Goal: Find specific page/section: Find specific page/section

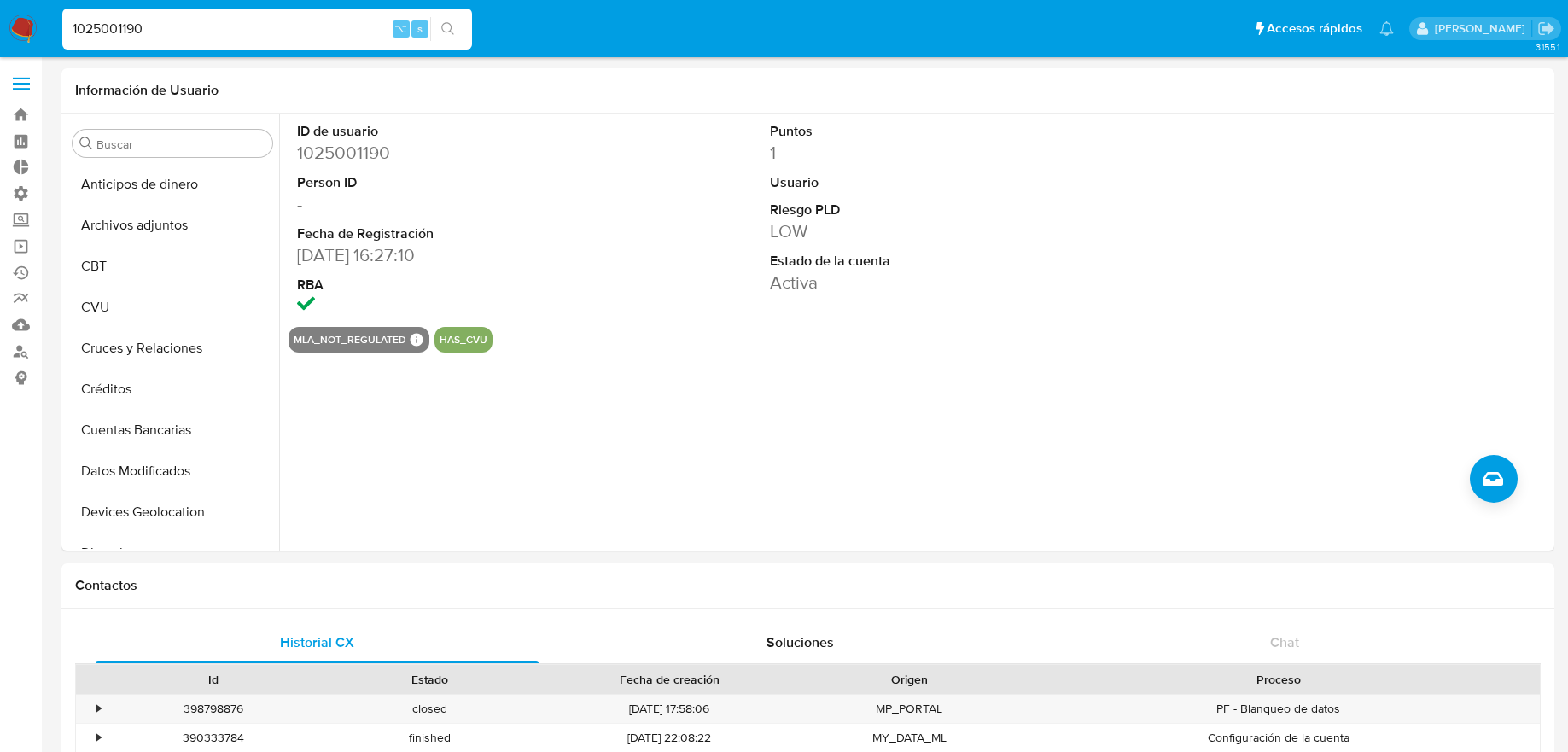
select select "10"
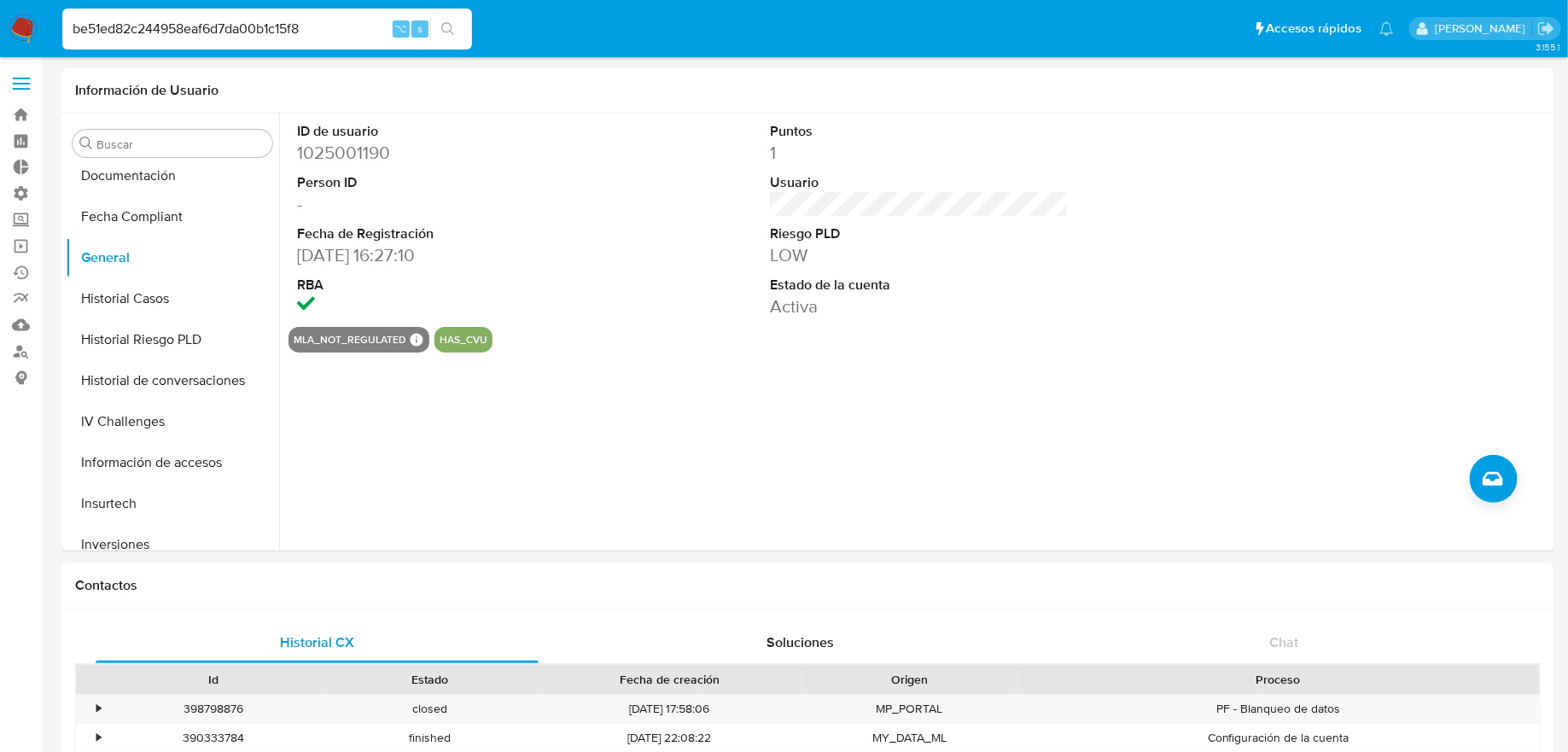
type input "be51ed82c244958eaf6d7da00b1c15f8"
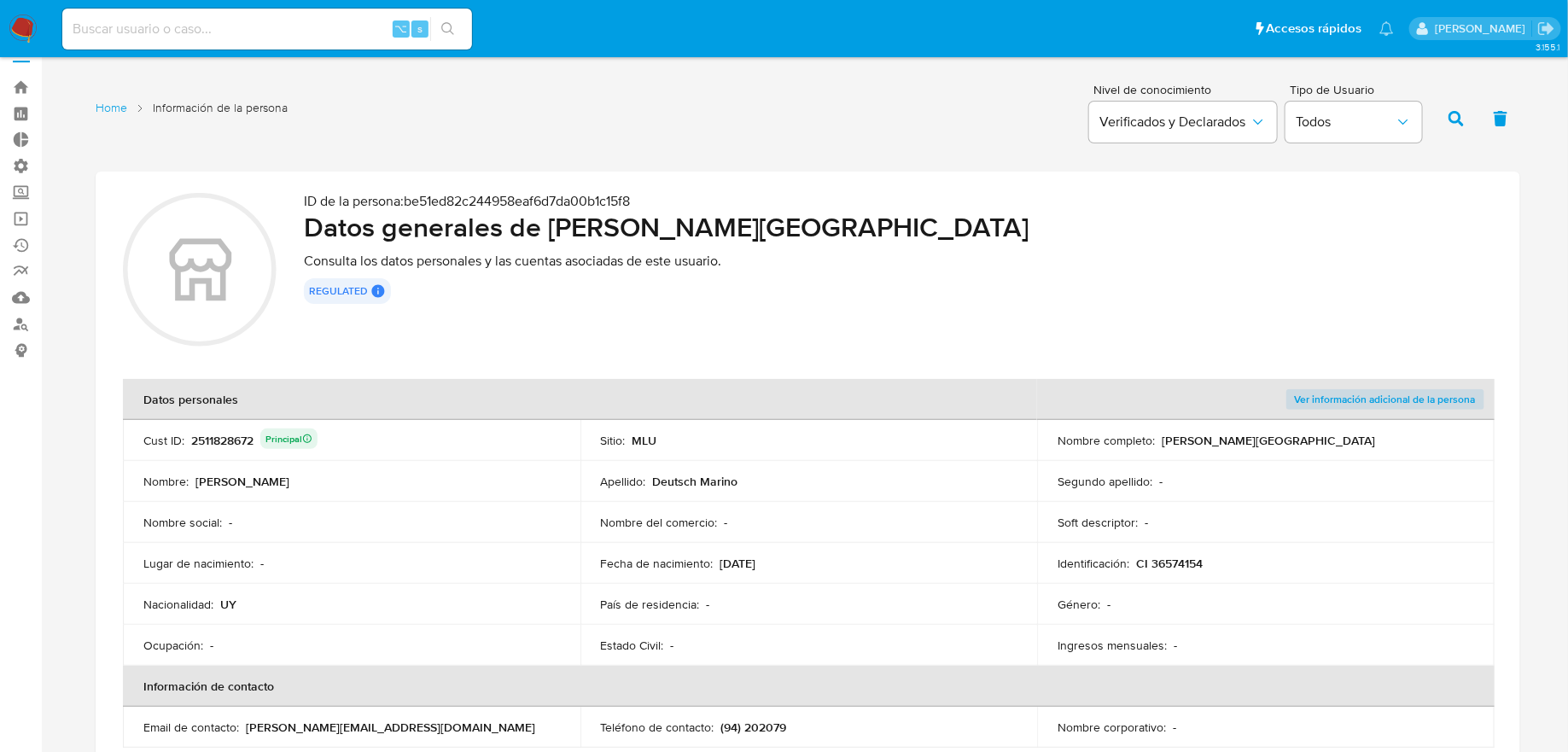
scroll to position [64, 0]
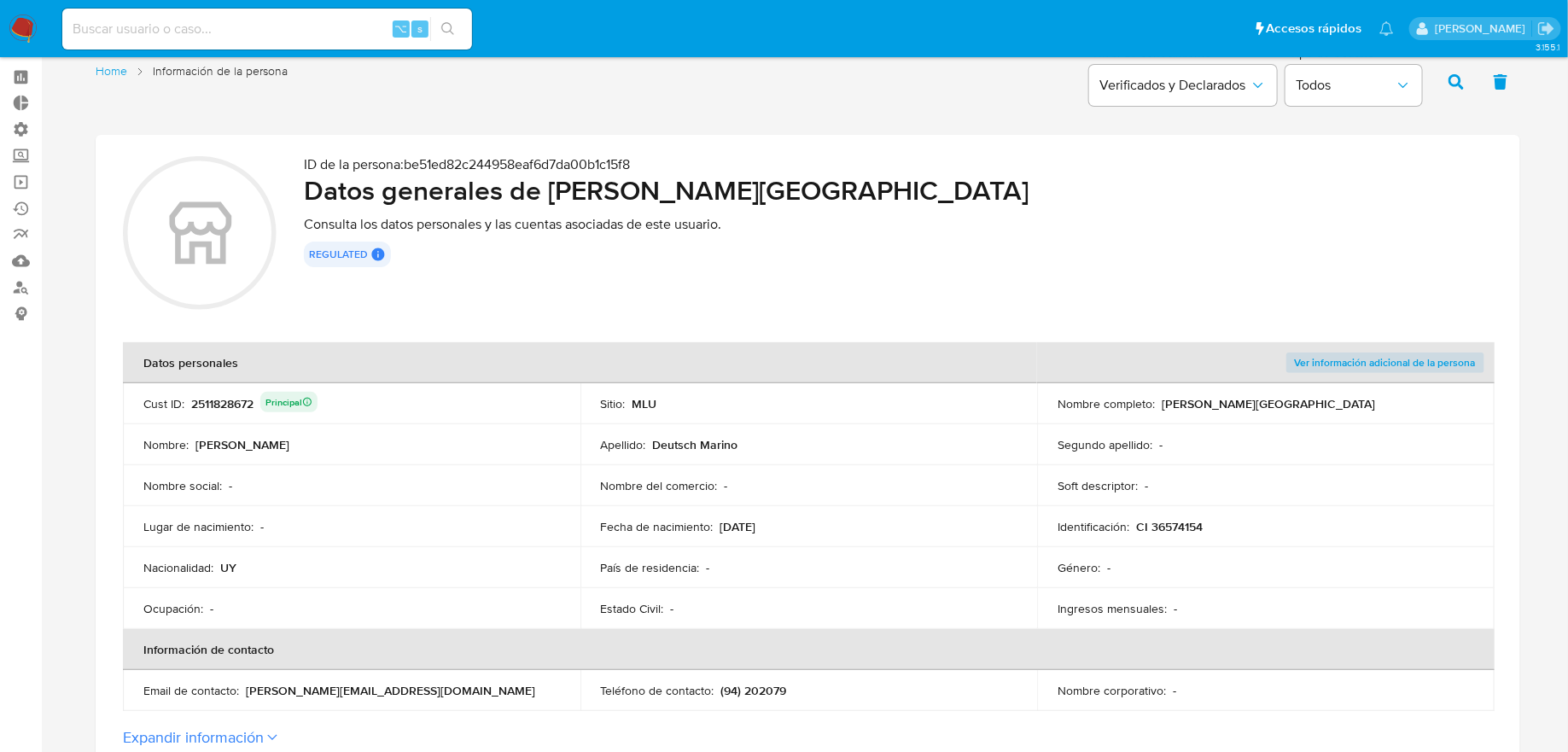
click at [213, 407] on div "2511828672 Principal" at bounding box center [253, 403] width 126 height 24
click at [293, 39] on input at bounding box center [267, 29] width 409 height 22
paste input "2511828672"
type input "2511828672"
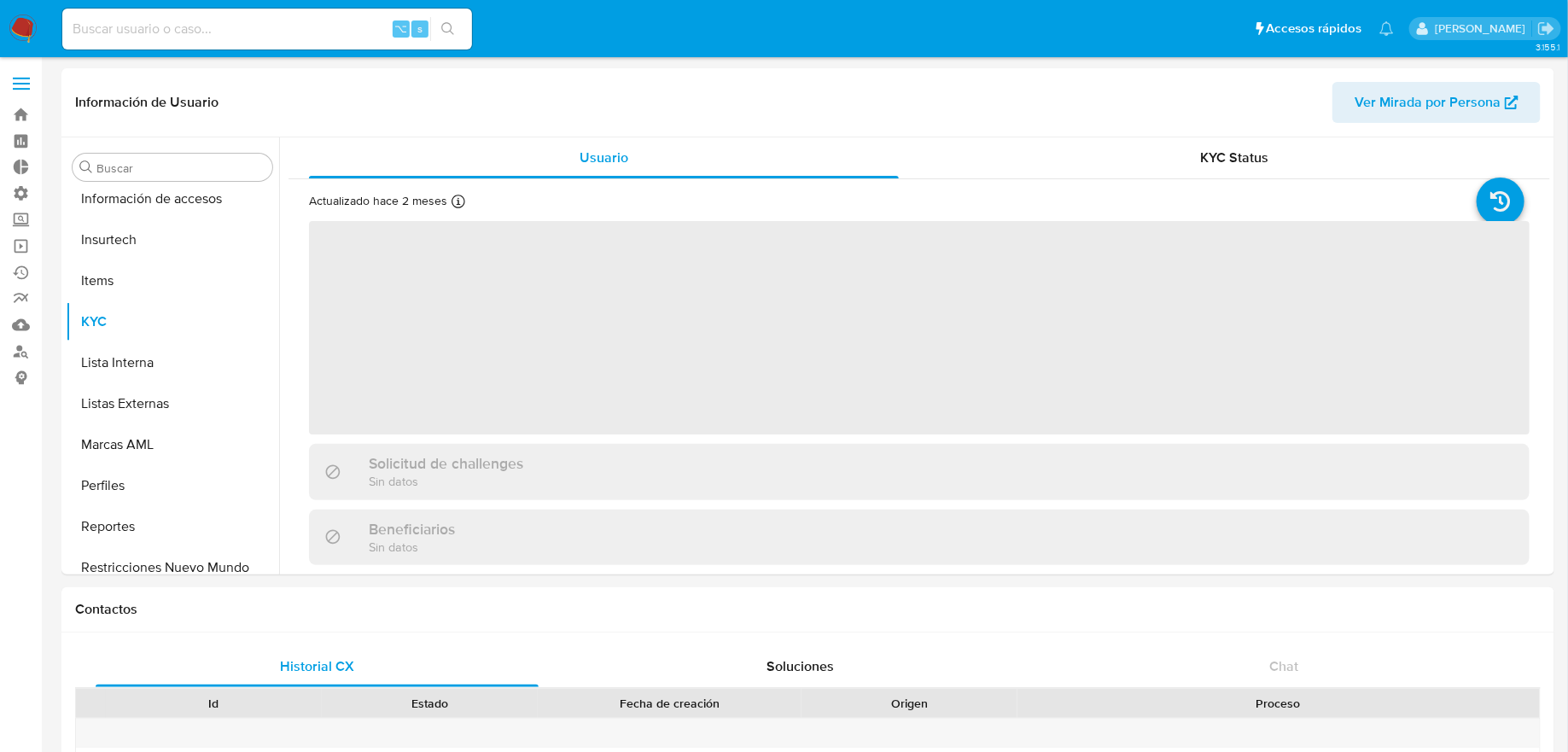
scroll to position [762, 0]
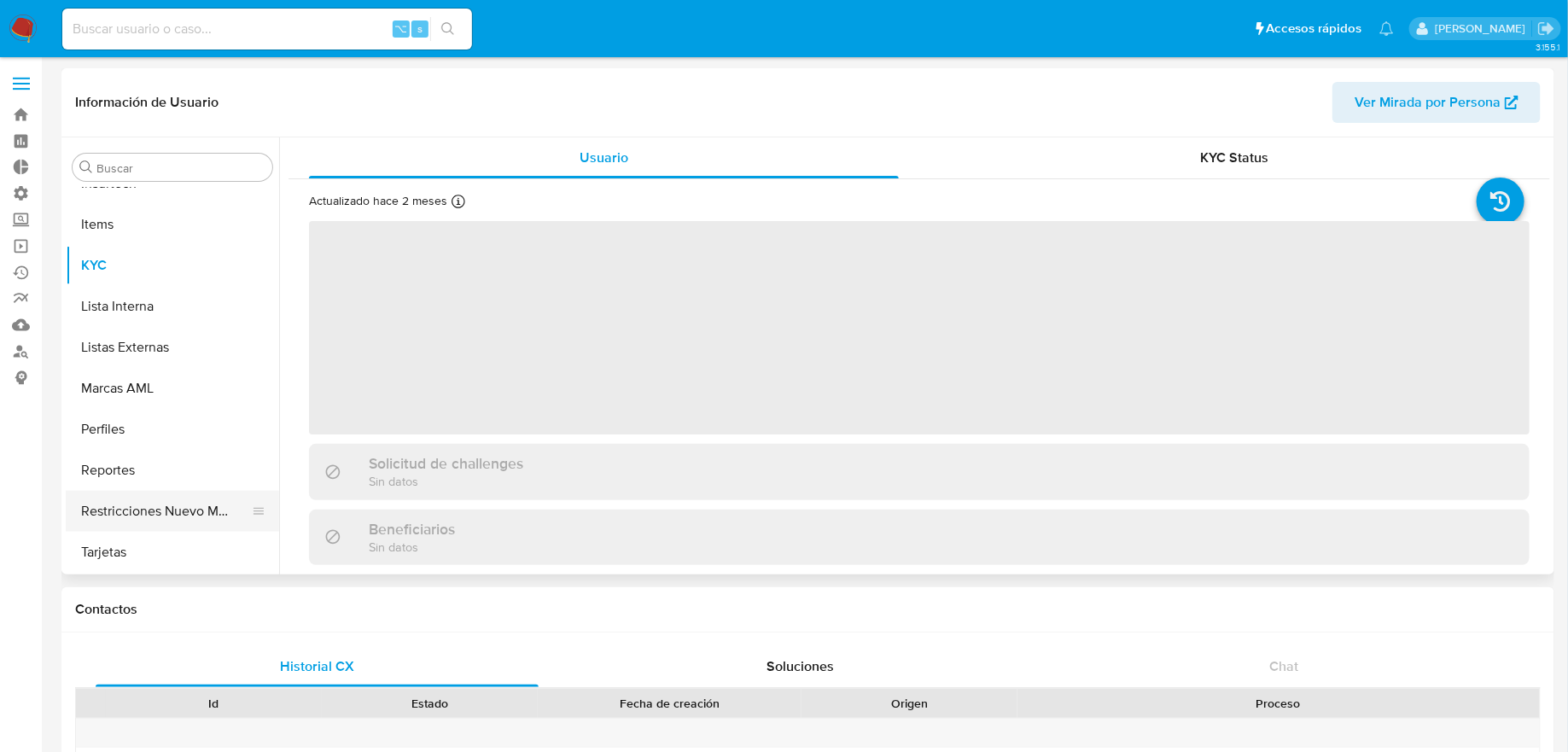
select select "10"
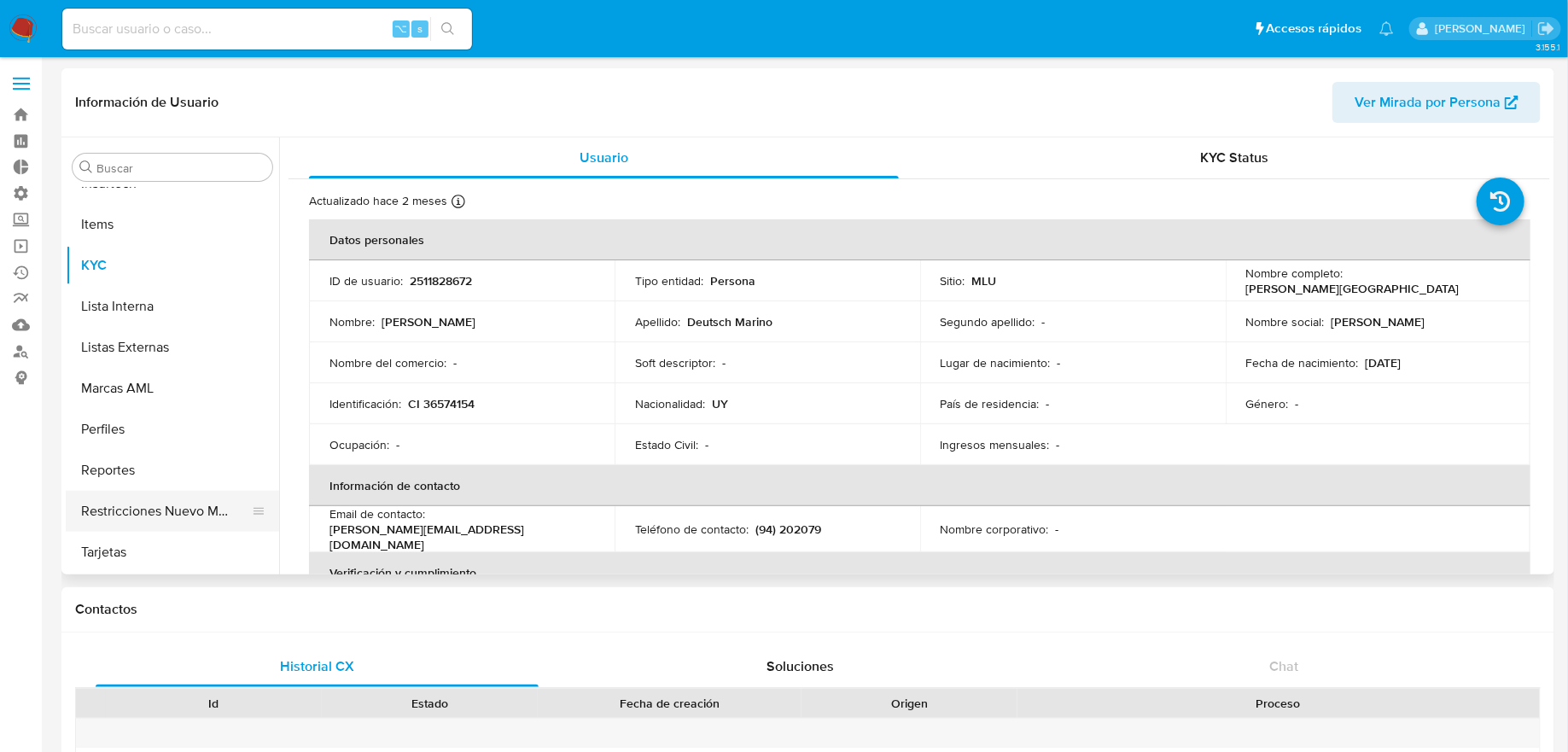
click at [230, 502] on button "Restricciones Nuevo Mundo" at bounding box center [165, 510] width 199 height 41
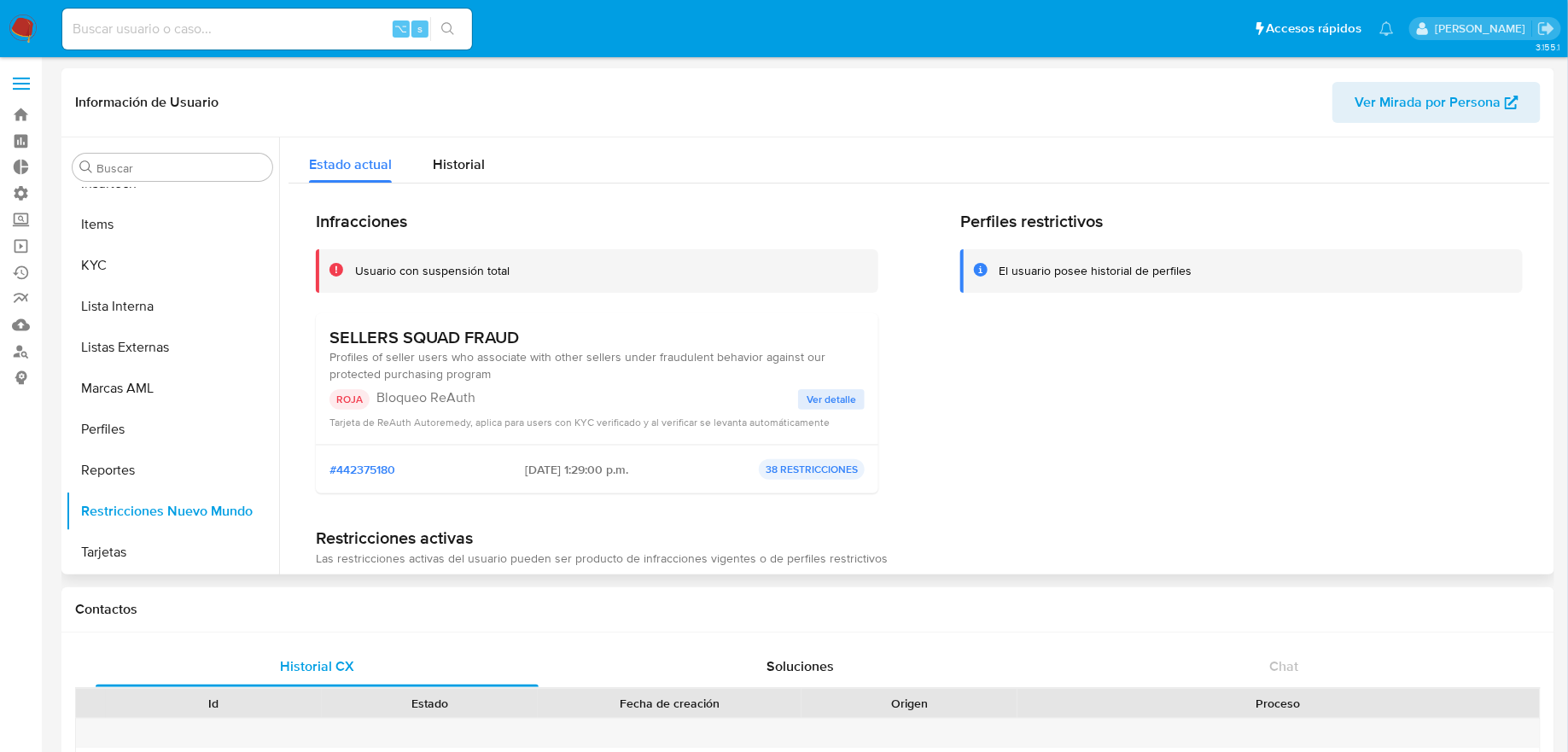
drag, startPoint x: 356, startPoint y: 356, endPoint x: 661, endPoint y: 356, distance: 305.0
click at [661, 356] on span "Profiles of seller users who associate with other sellers under fraudulent beha…" at bounding box center [577, 365] width 496 height 34
click at [811, 393] on span "Ver detalle" at bounding box center [830, 400] width 49 height 17
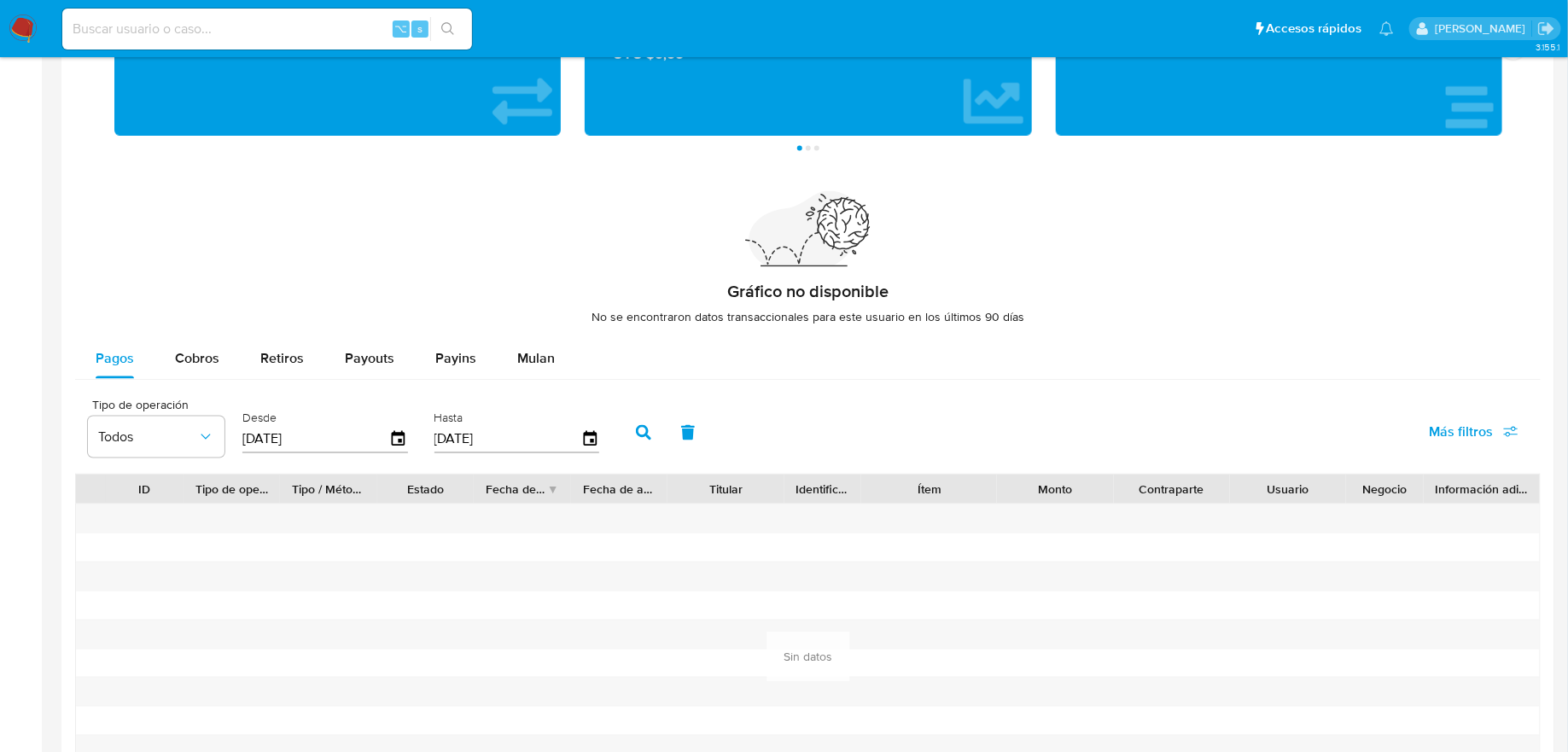
scroll to position [1481, 0]
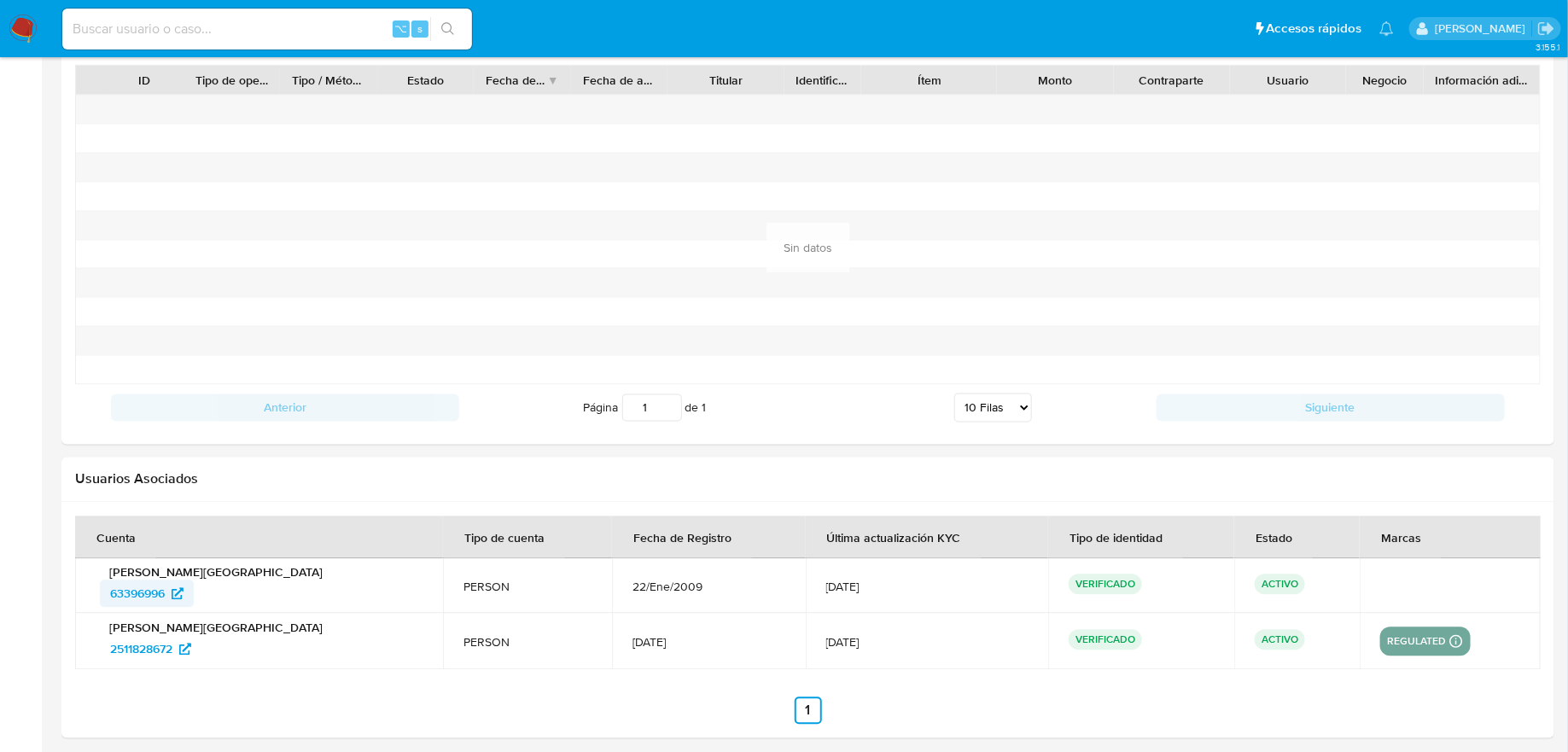
click at [131, 581] on span "63396996" at bounding box center [137, 594] width 55 height 27
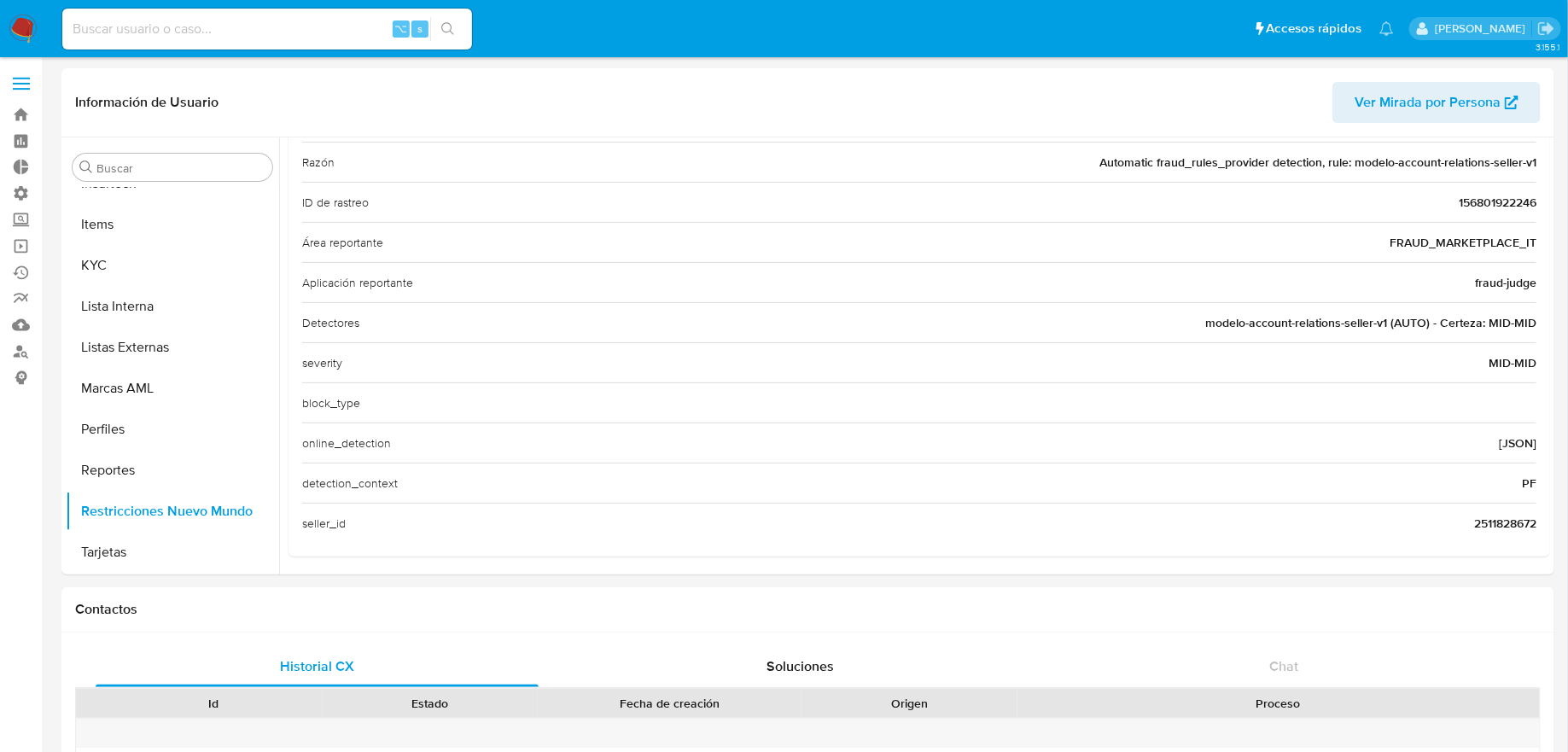
scroll to position [0, 0]
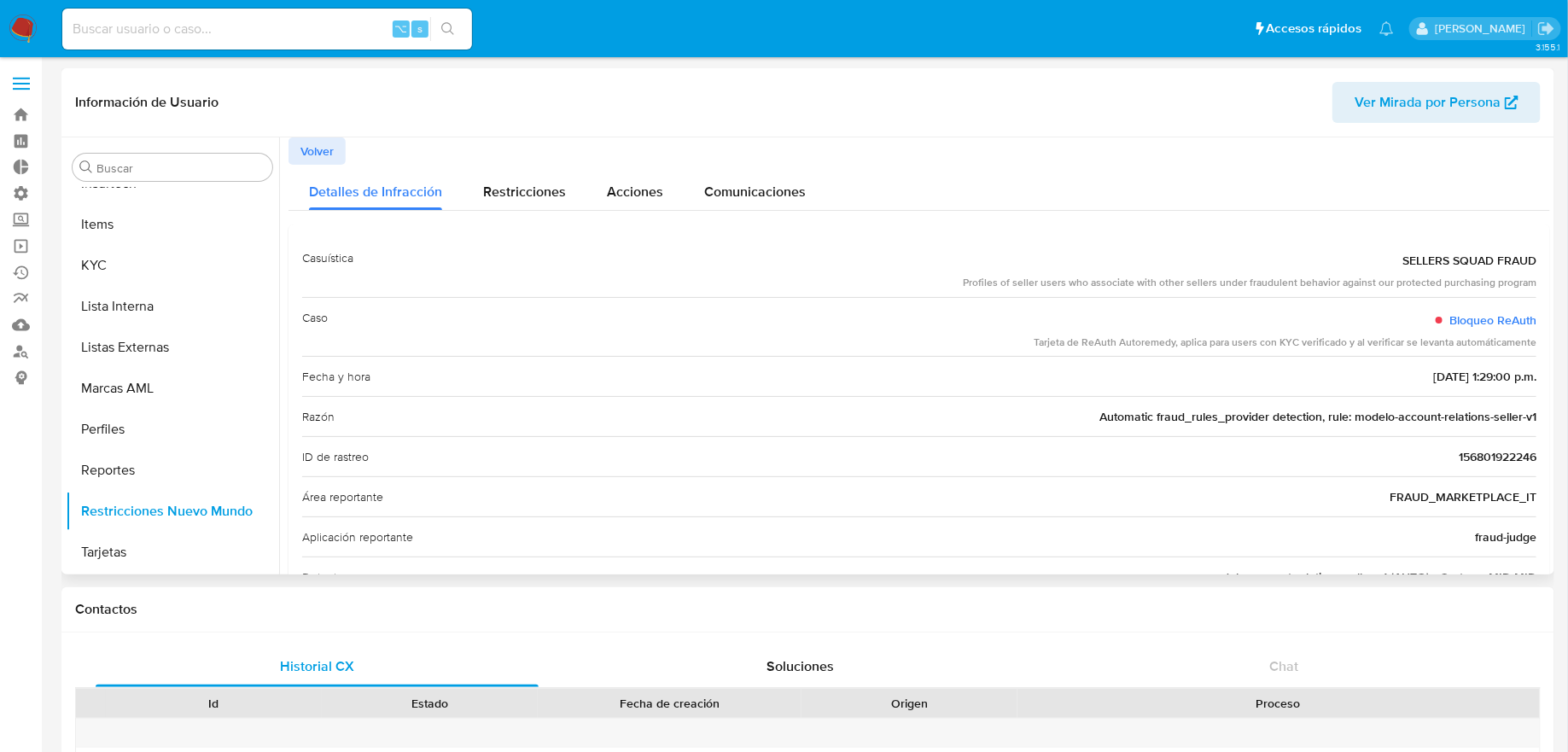
click at [483, 228] on div "Casuística SELLERS SQUAD FRAUD Profiles of seller users who associate with othe…" at bounding box center [919, 518] width 1262 height 587
click at [483, 227] on div "Casuística SELLERS SQUAD FRAUD Profiles of seller users who associate with othe…" at bounding box center [919, 518] width 1262 height 587
click at [493, 194] on span "Restricciones" at bounding box center [525, 192] width 83 height 19
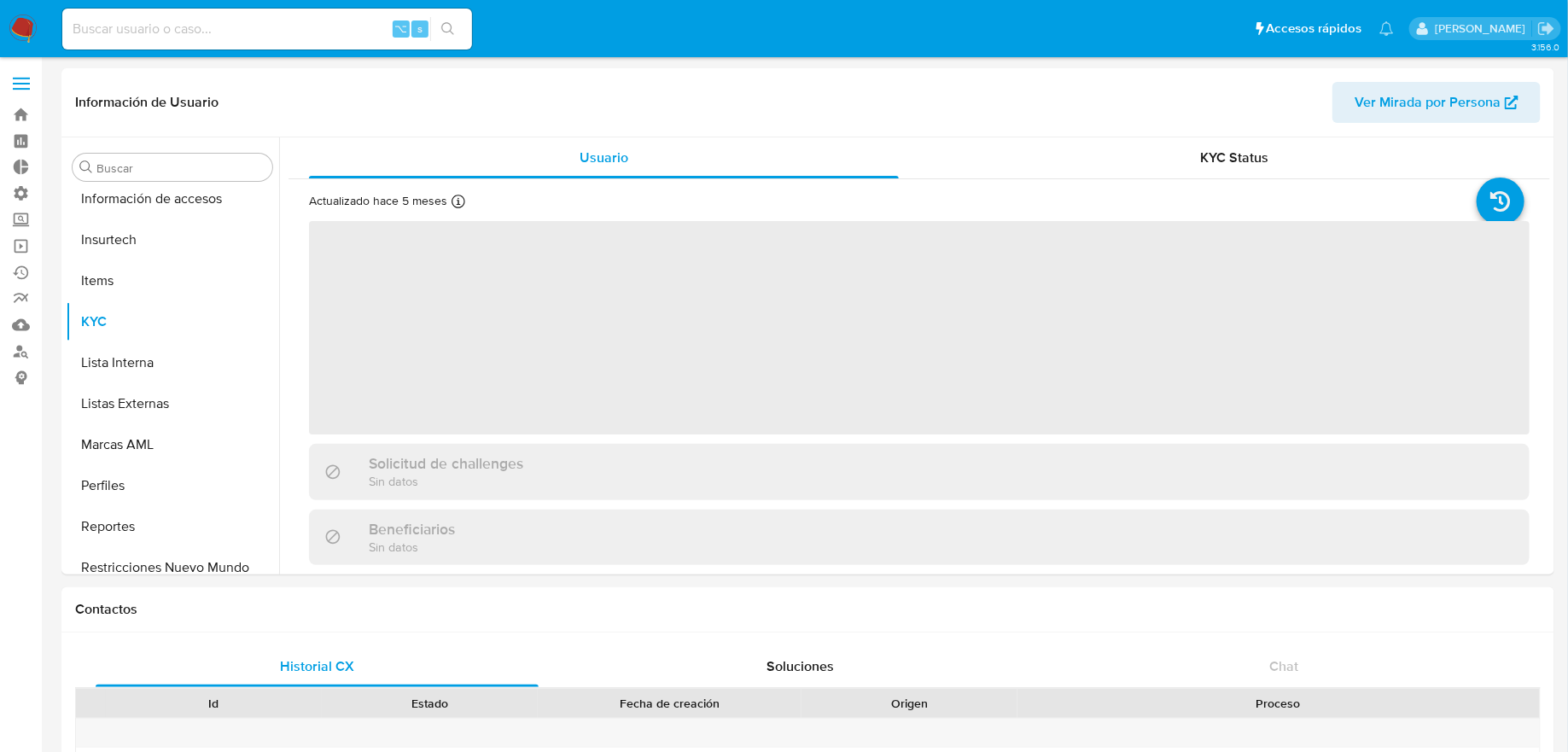
scroll to position [762, 0]
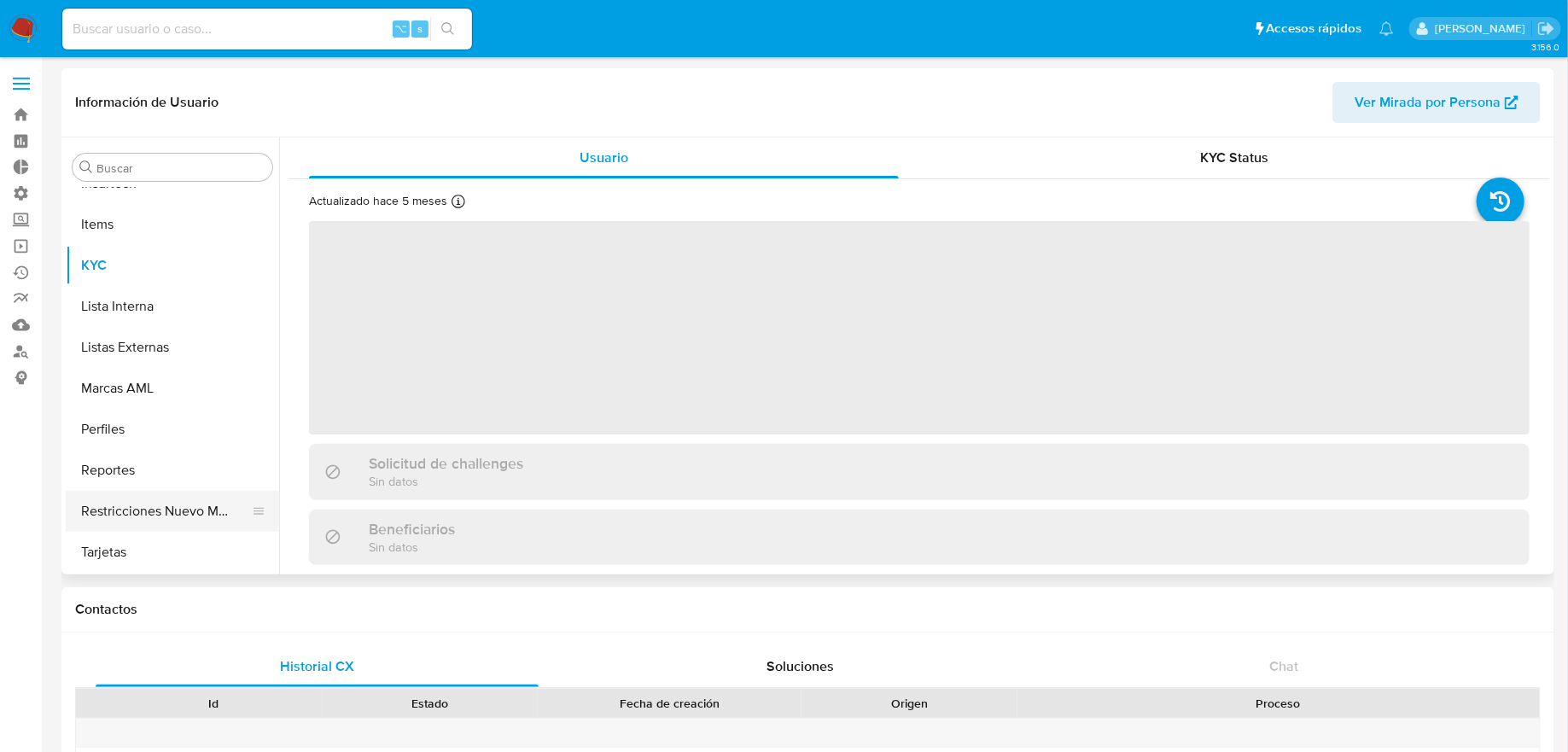
click at [172, 491] on button "Restricciones Nuevo Mundo" at bounding box center [165, 510] width 199 height 41
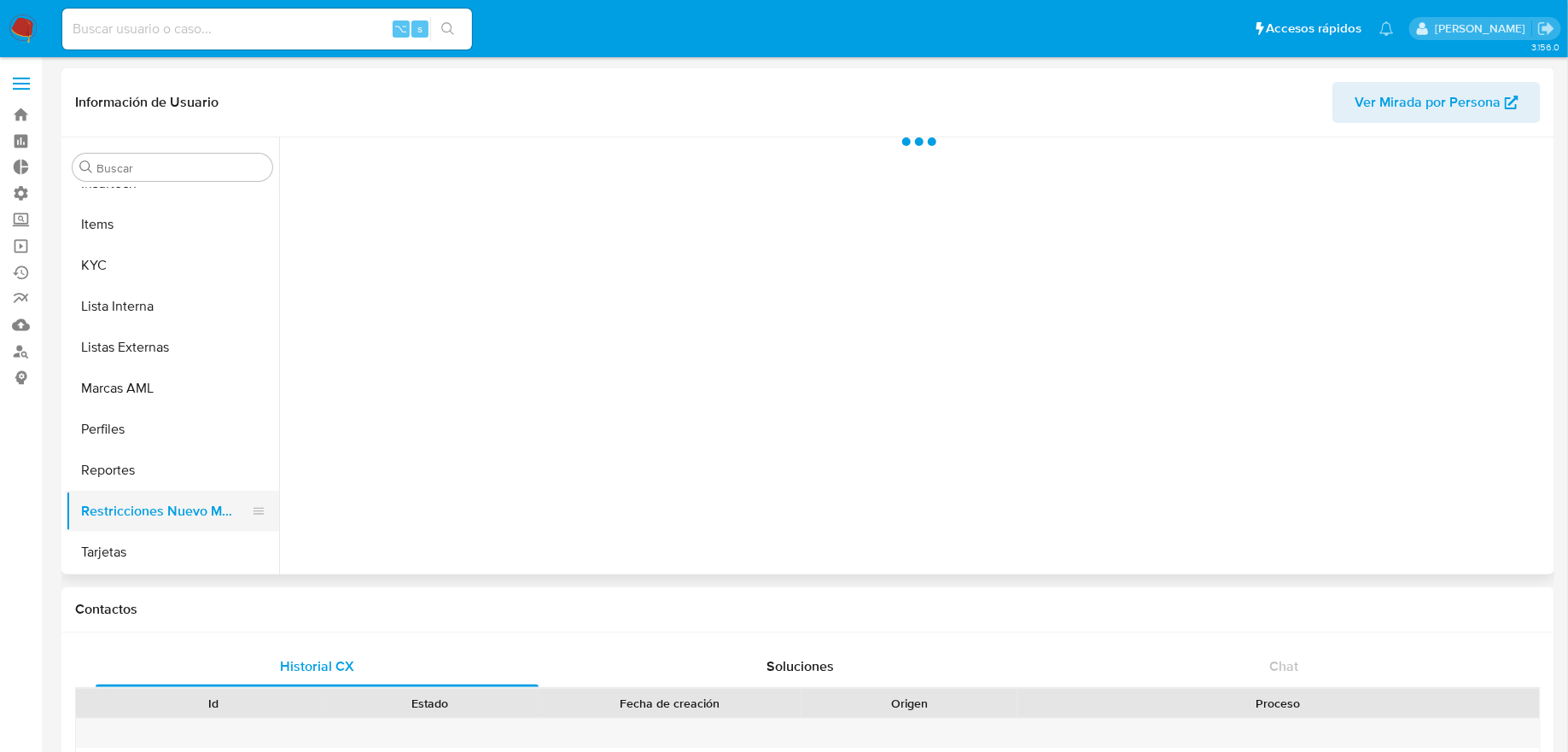
select select "10"
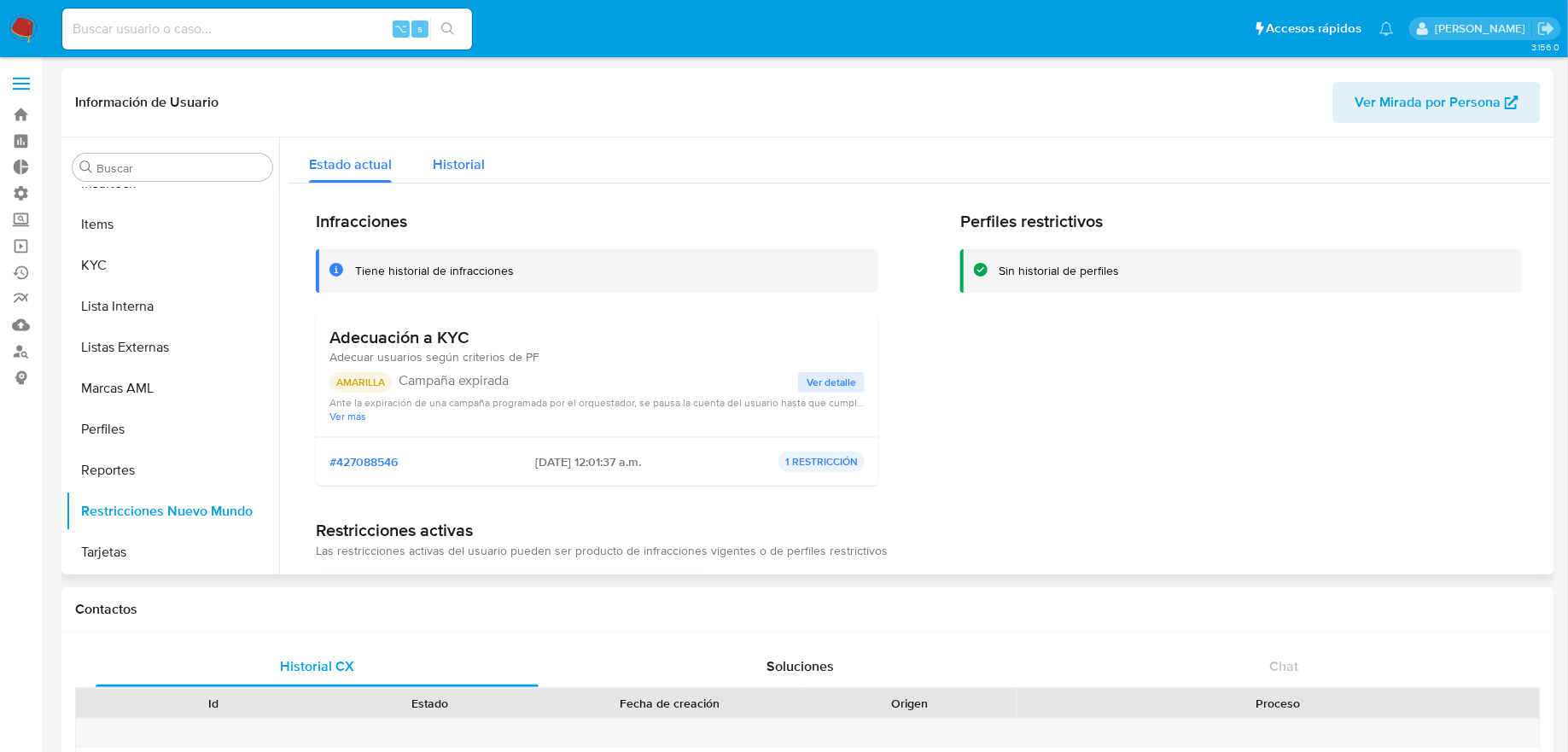
click at [464, 175] on div "Historial" at bounding box center [458, 160] width 52 height 45
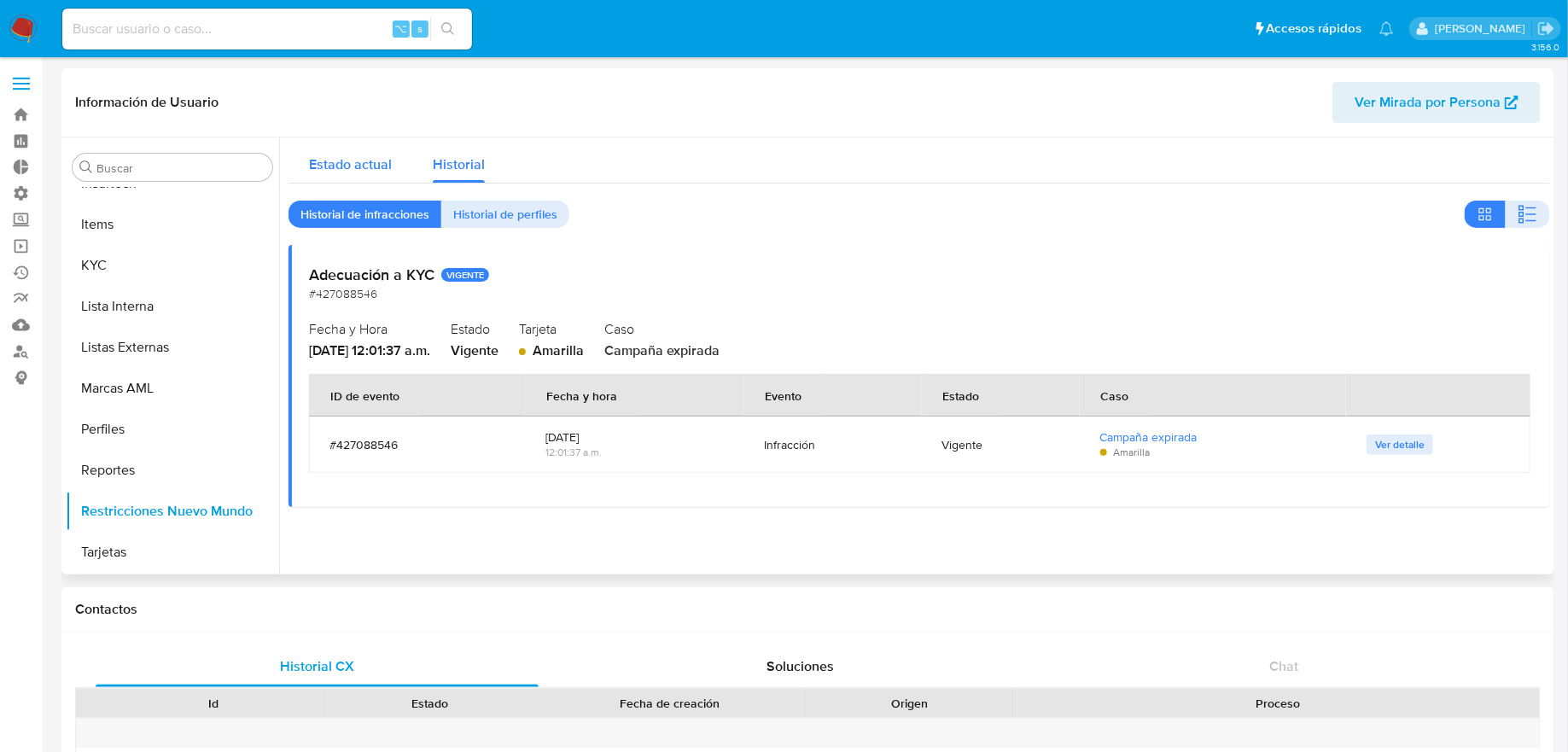
click at [363, 170] on span "Estado actual" at bounding box center [351, 164] width 83 height 19
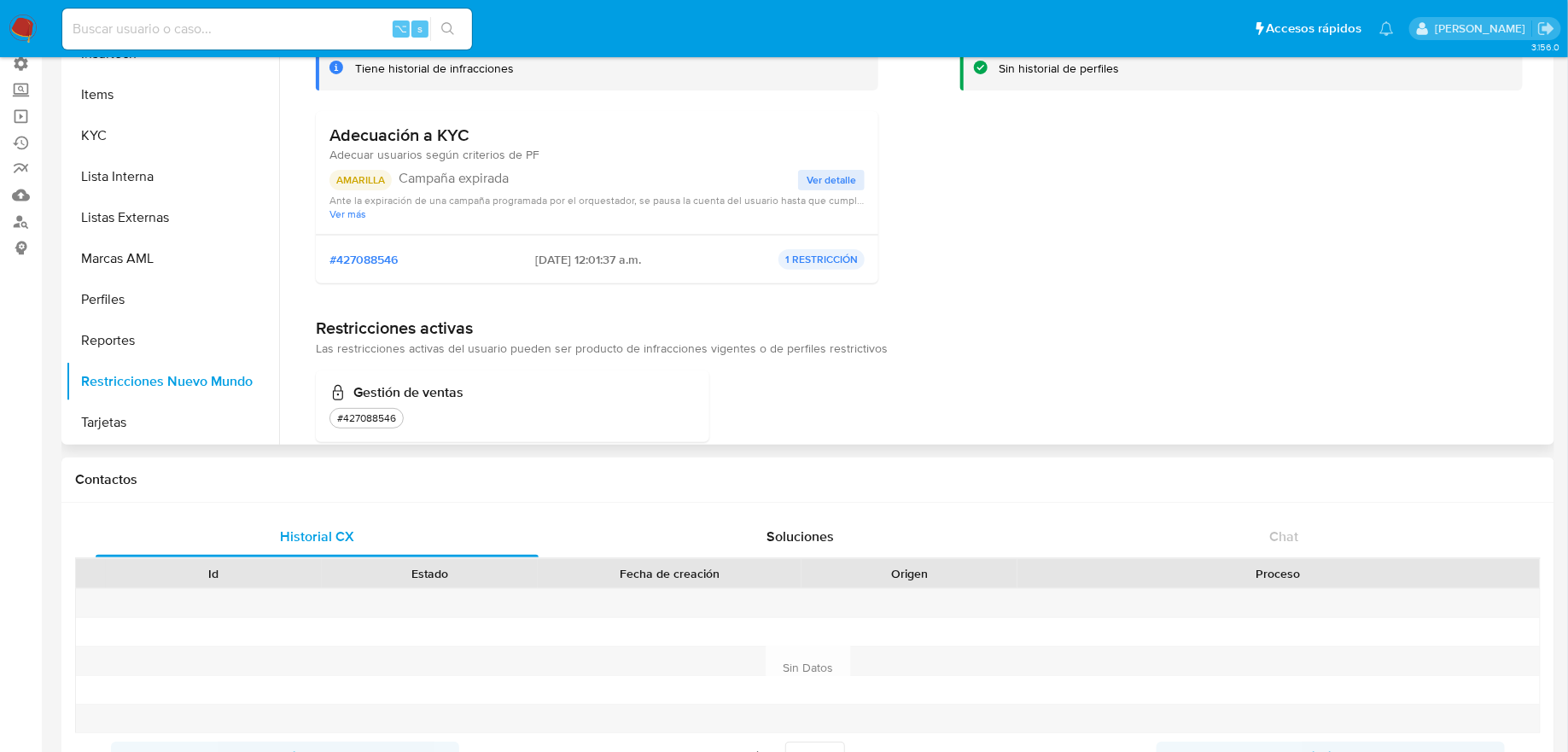
scroll to position [105, 0]
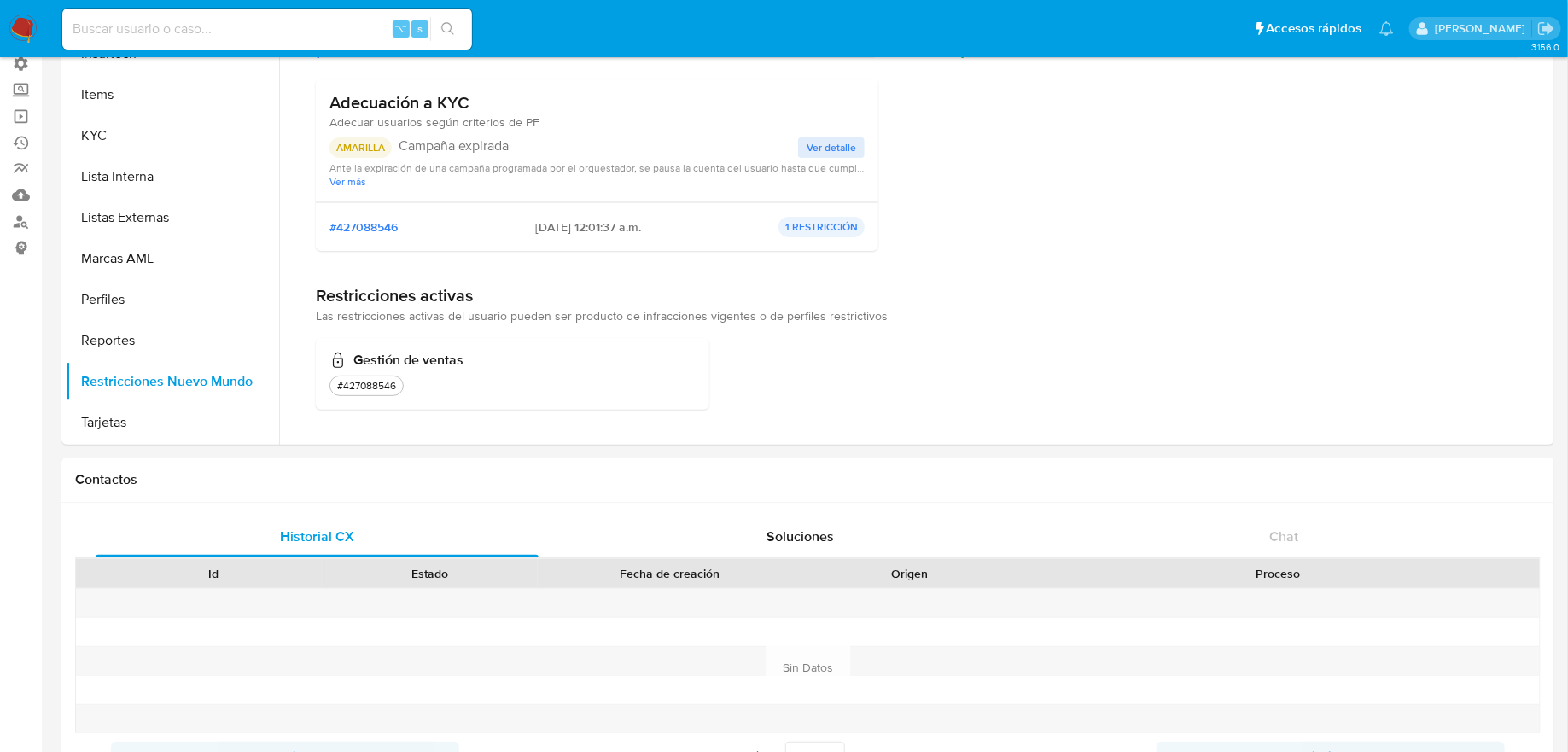
click at [274, 18] on input at bounding box center [267, 29] width 409 height 22
paste input "282060718"
type input "282060718"
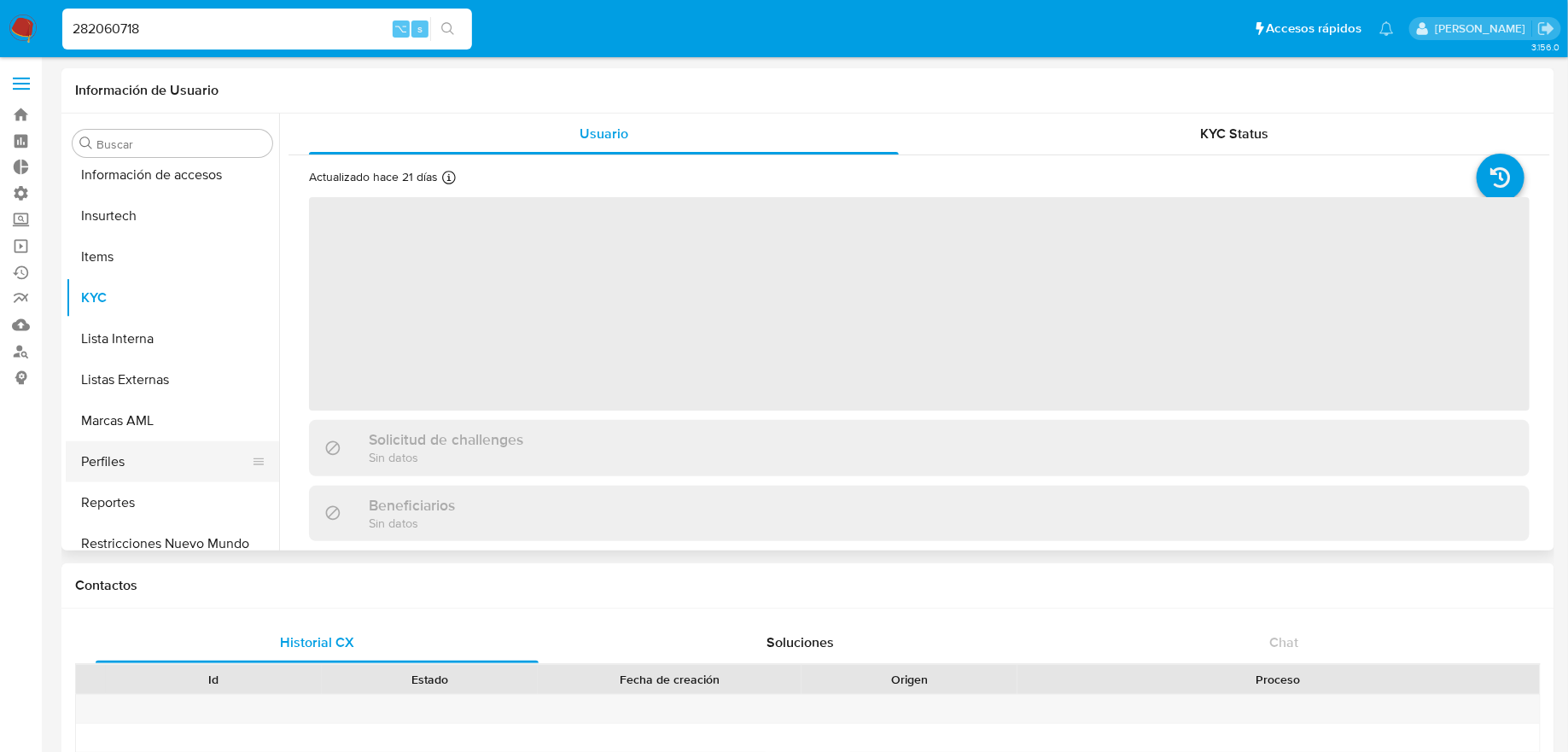
scroll to position [762, 0]
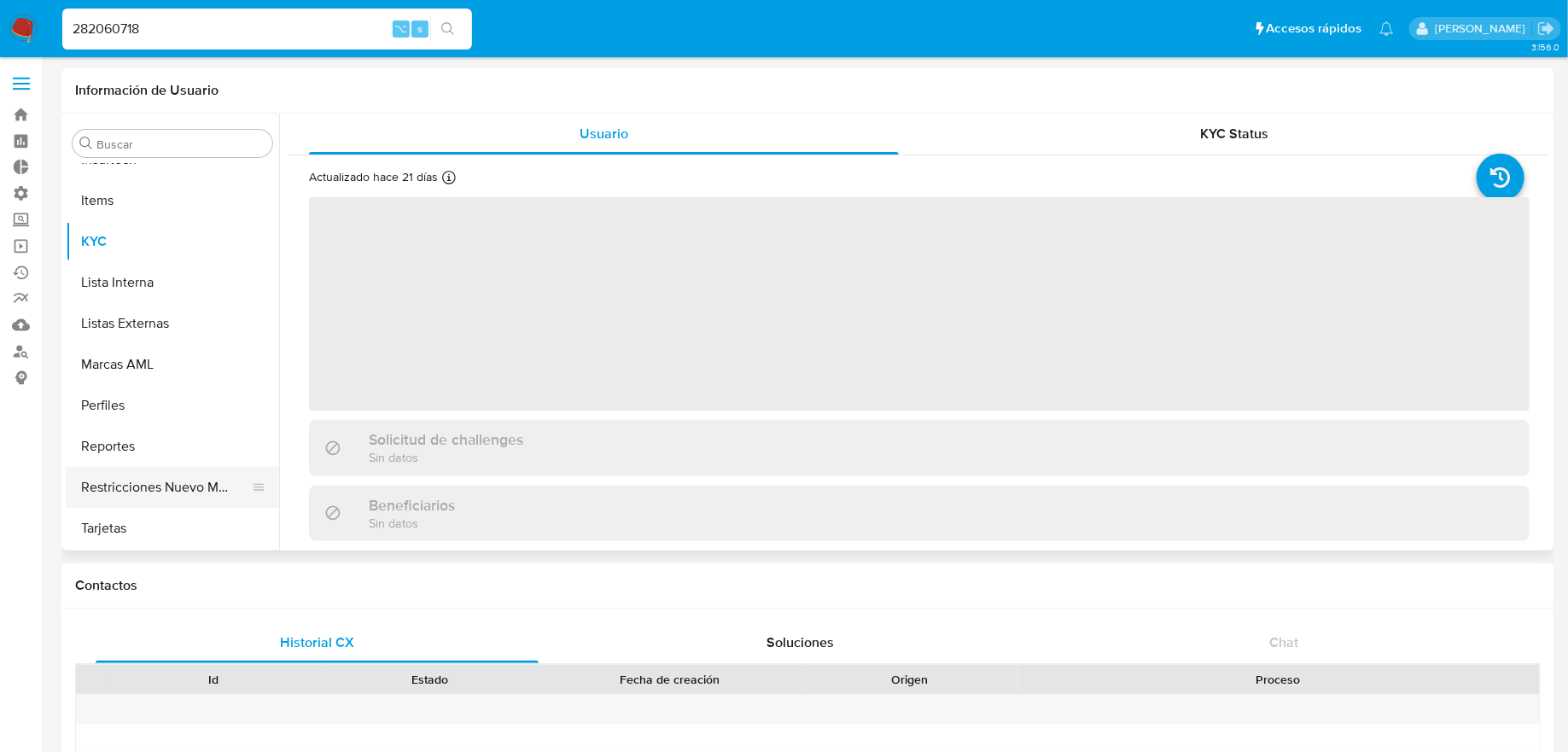
click at [224, 473] on button "Restricciones Nuevo Mundo" at bounding box center [165, 487] width 199 height 41
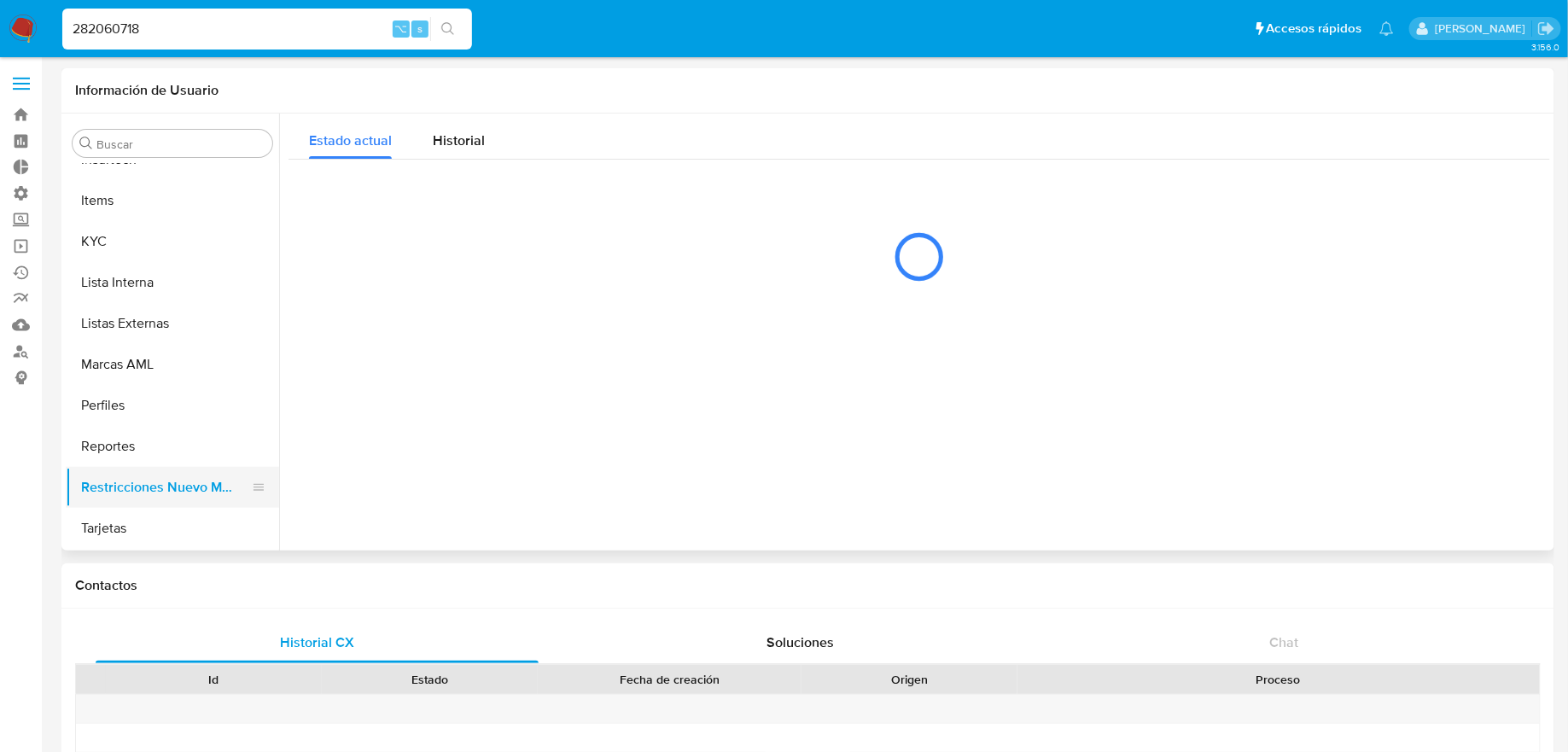
select select "10"
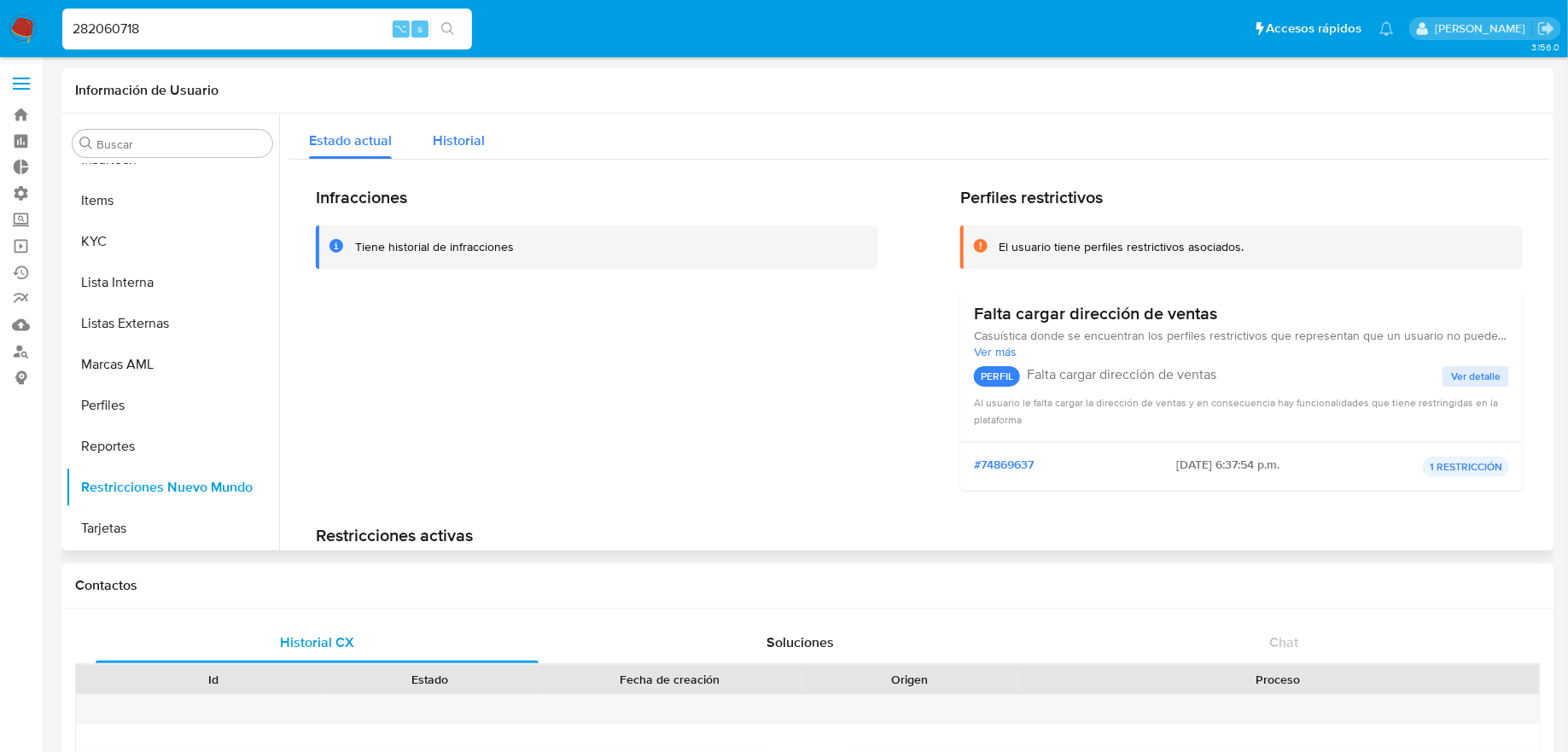
click at [476, 146] on span "Historial" at bounding box center [458, 141] width 52 height 19
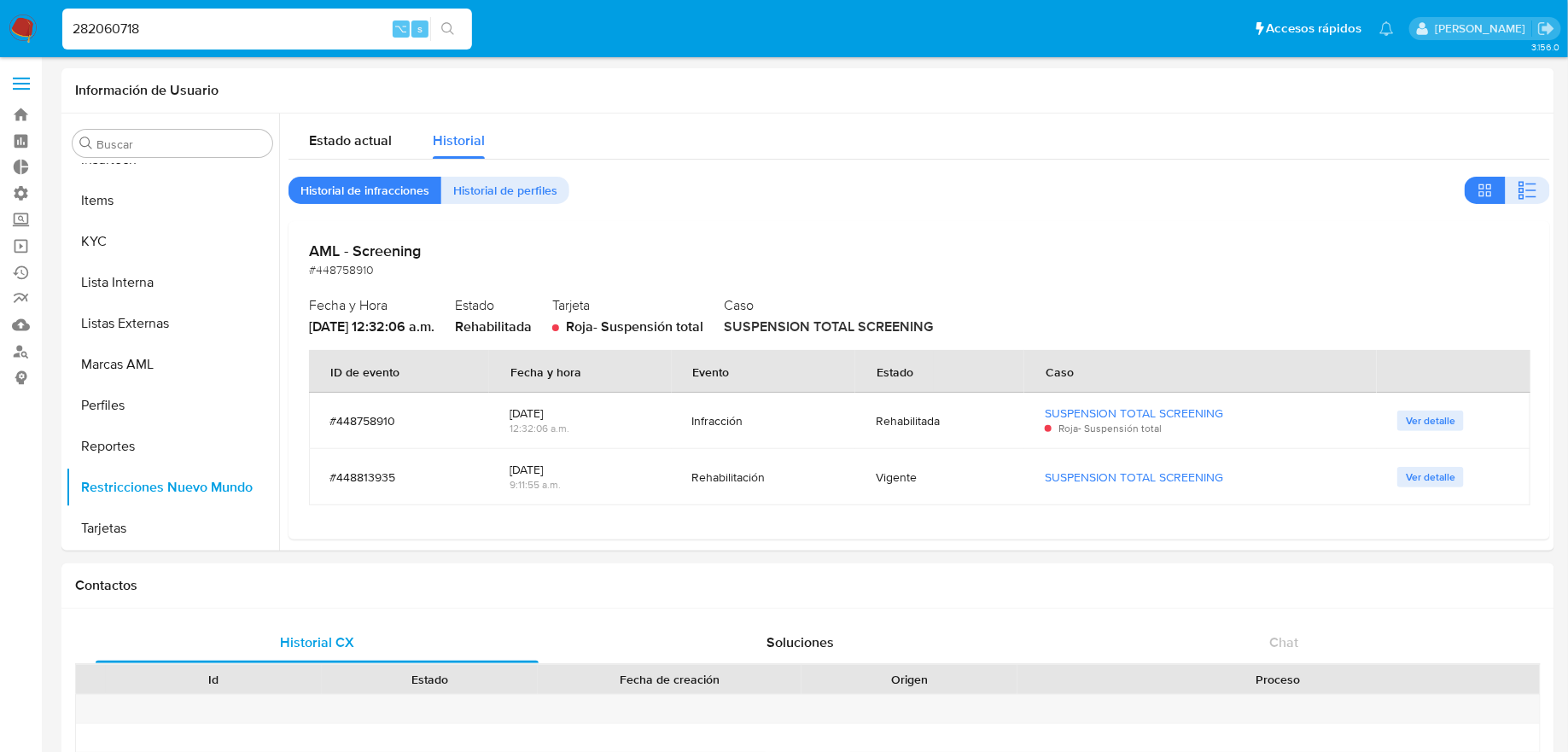
click at [291, 26] on input "282060718" at bounding box center [267, 29] width 409 height 22
paste input "322642065"
type input "322642065"
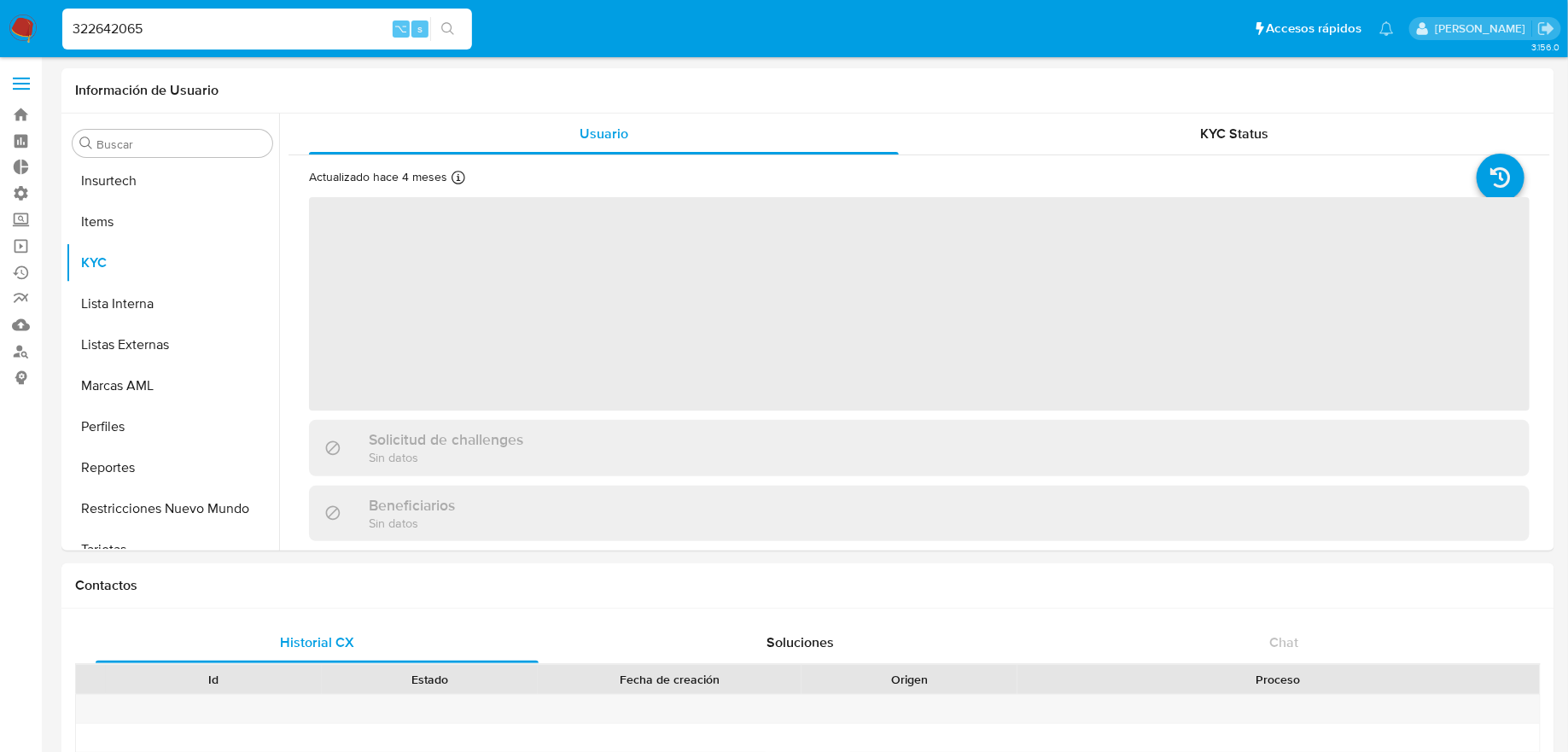
scroll to position [762, 0]
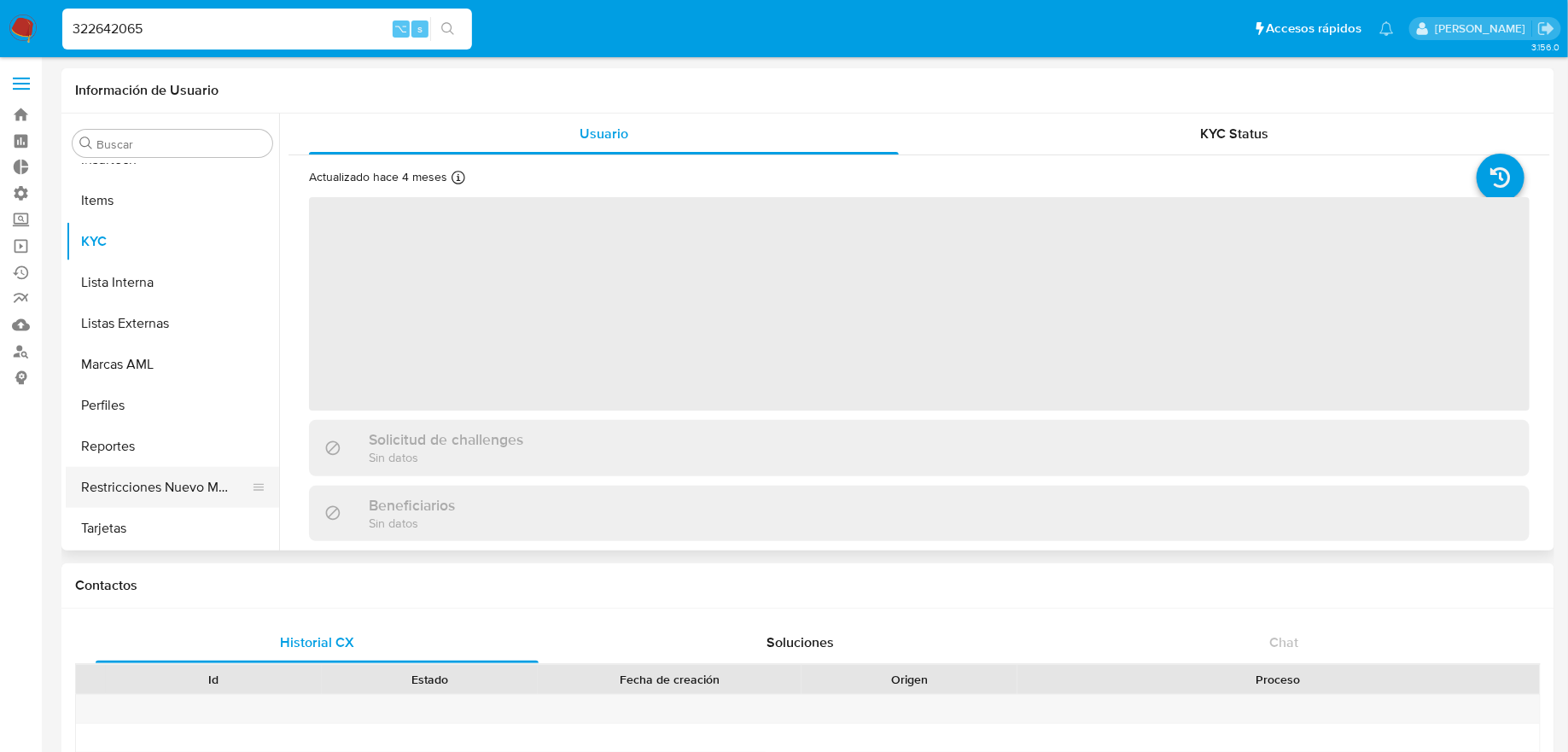
click at [189, 500] on button "Restricciones Nuevo Mundo" at bounding box center [165, 487] width 199 height 41
select select "10"
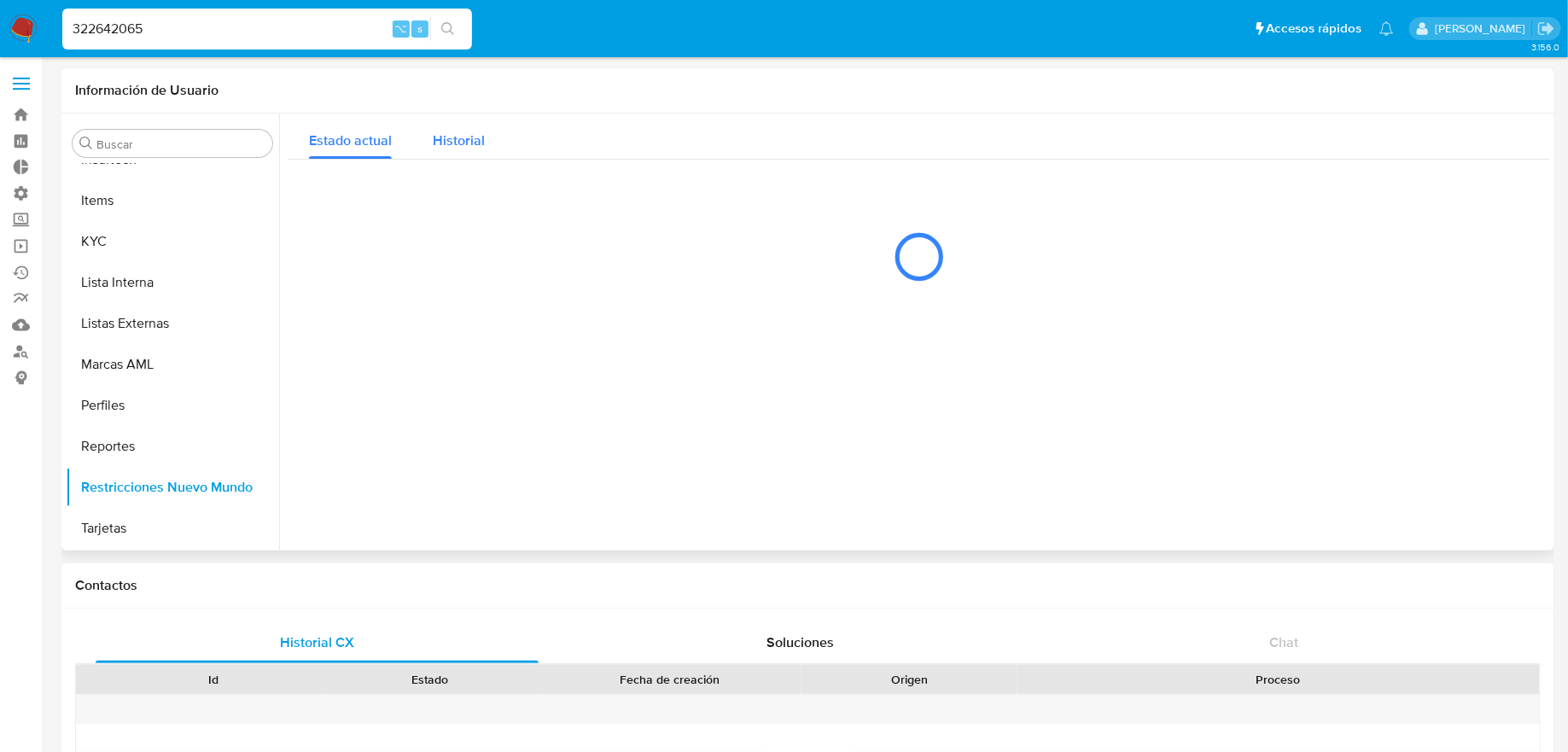
click at [473, 150] on div "Historial" at bounding box center [458, 136] width 52 height 45
